Goal: Find specific page/section: Find specific page/section

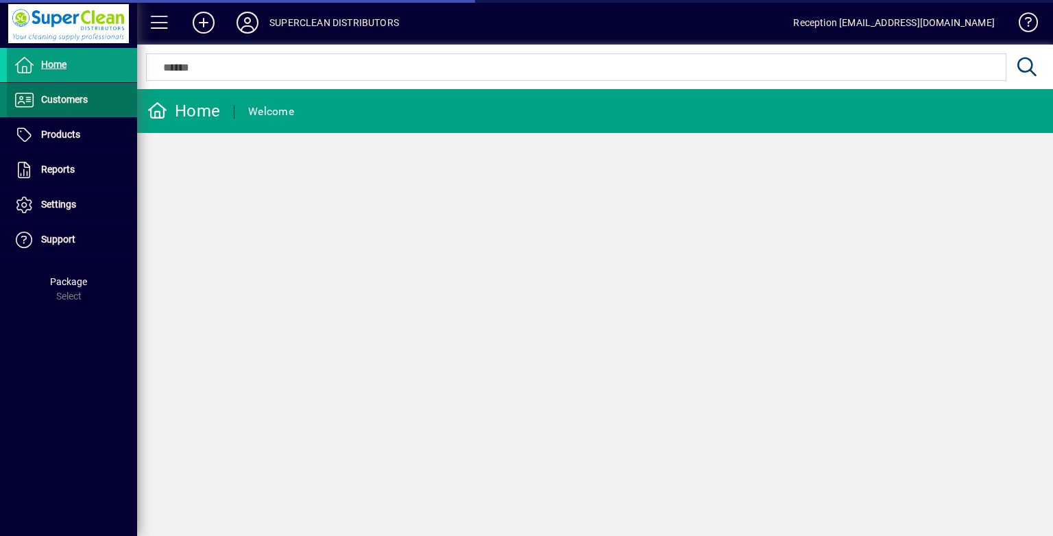
click at [99, 103] on span at bounding box center [72, 100] width 130 height 33
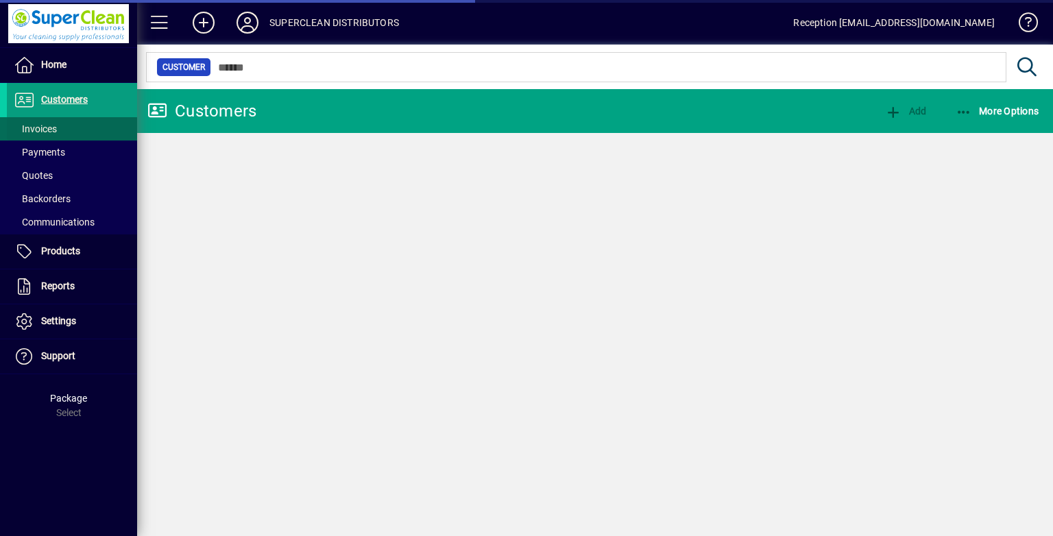
click at [98, 118] on span at bounding box center [72, 128] width 130 height 33
